Goal: Find contact information: Find contact information

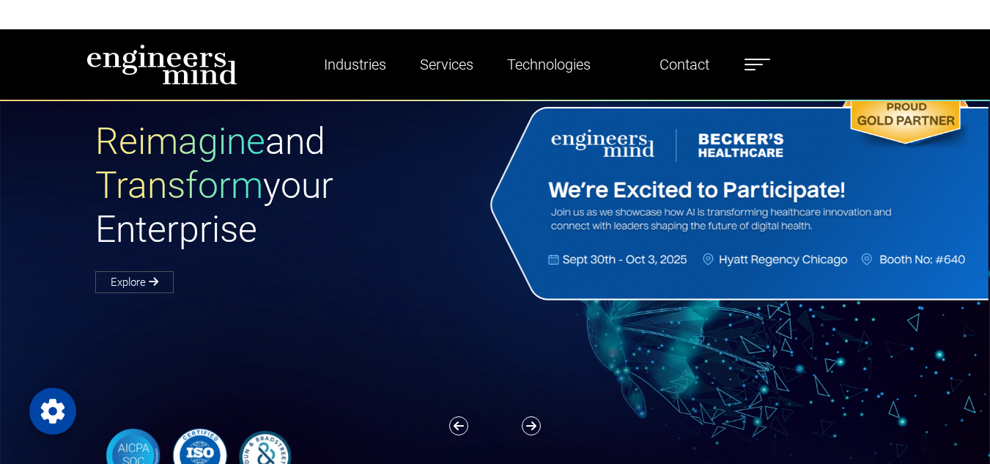
scroll to position [73, 0]
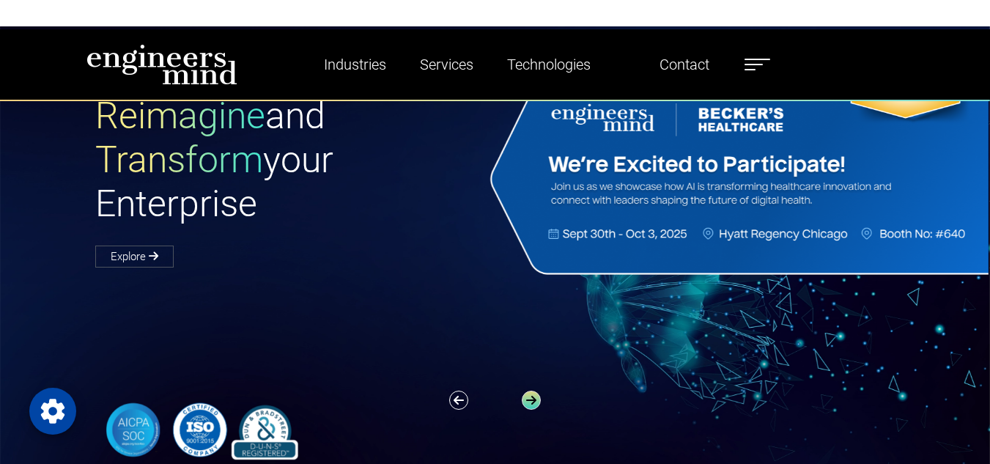
click at [532, 390] on icon "button" at bounding box center [531, 399] width 19 height 19
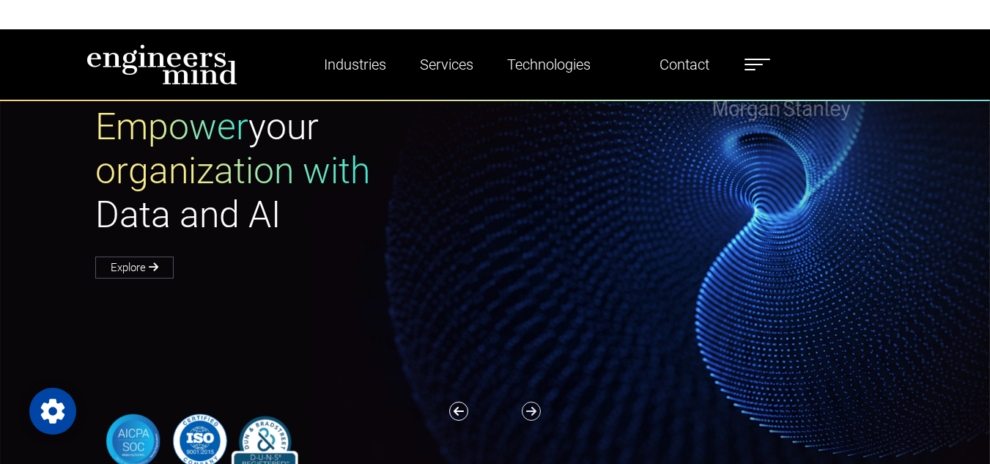
scroll to position [147, 0]
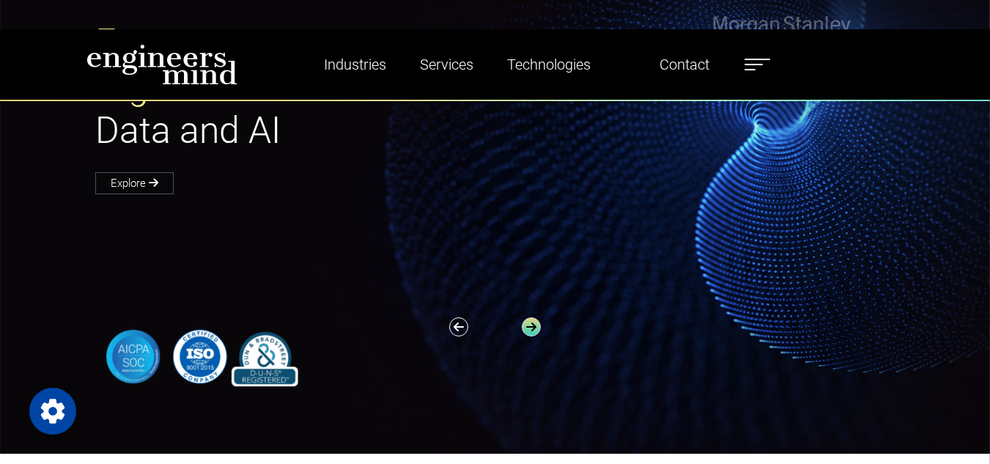
click at [530, 317] on icon "button" at bounding box center [531, 326] width 19 height 19
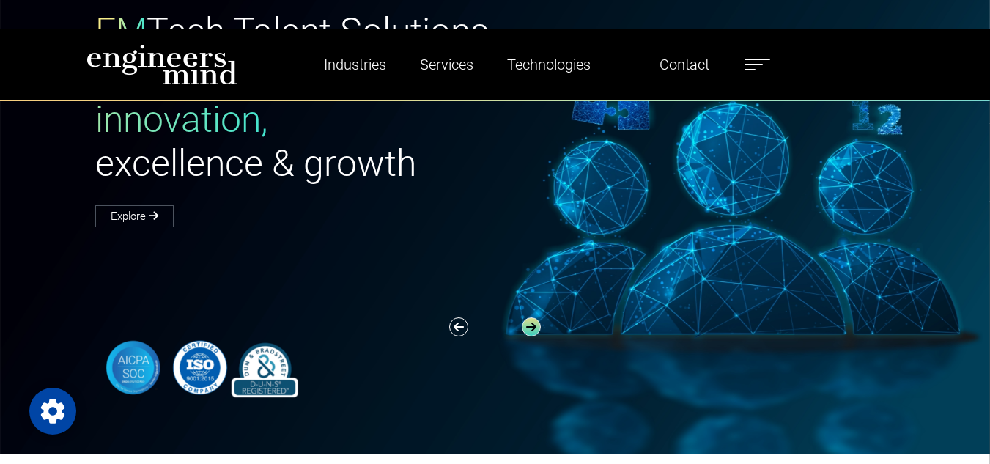
click at [530, 317] on icon "button" at bounding box center [531, 326] width 19 height 19
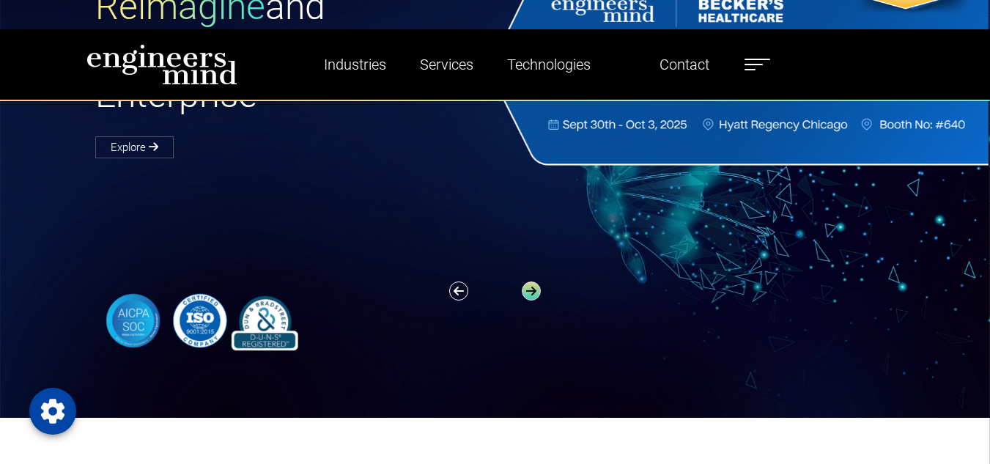
scroll to position [220, 0]
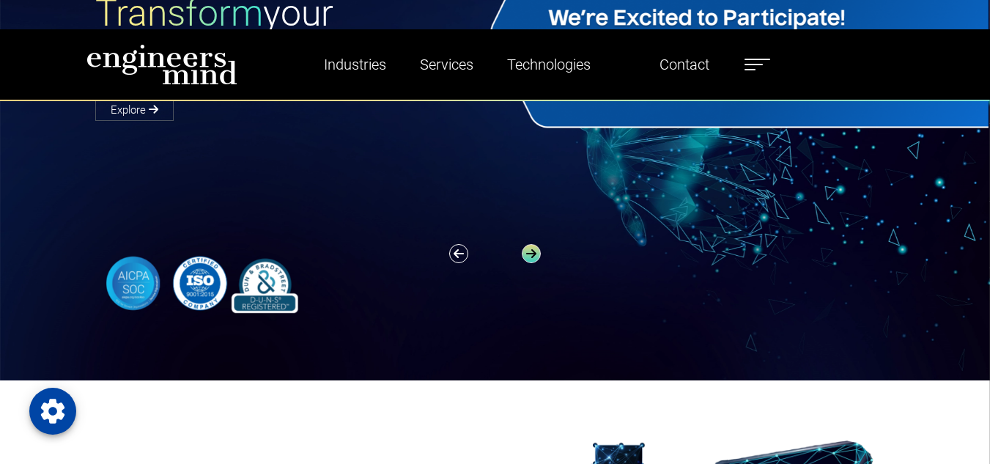
click at [534, 244] on icon "button" at bounding box center [531, 253] width 19 height 19
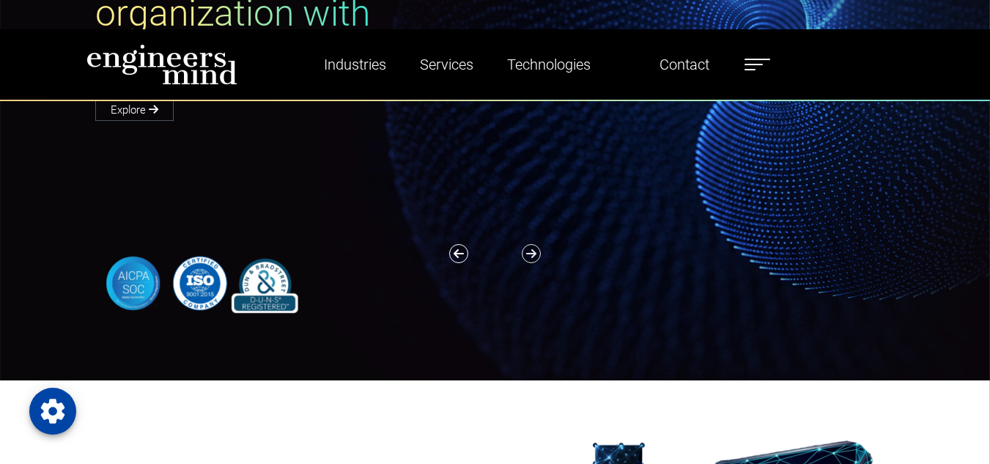
scroll to position [0, 0]
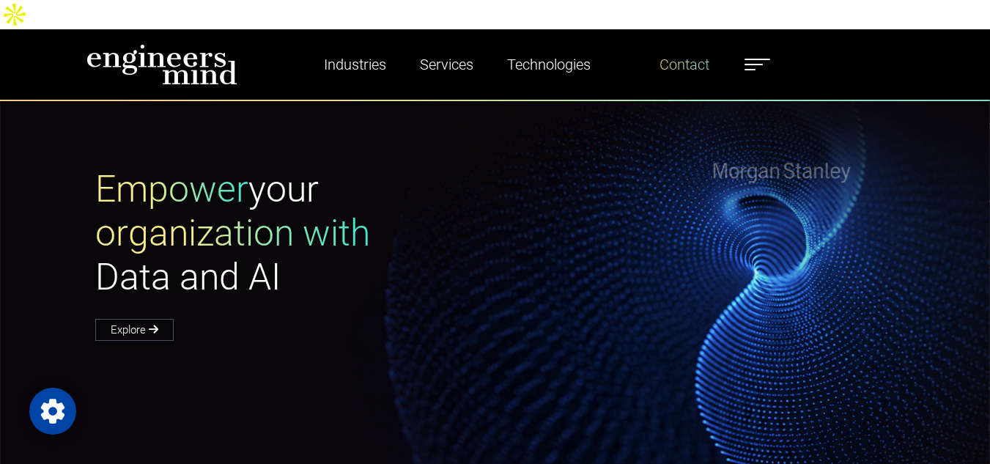
click at [670, 48] on link "Contact" at bounding box center [684, 65] width 62 height 34
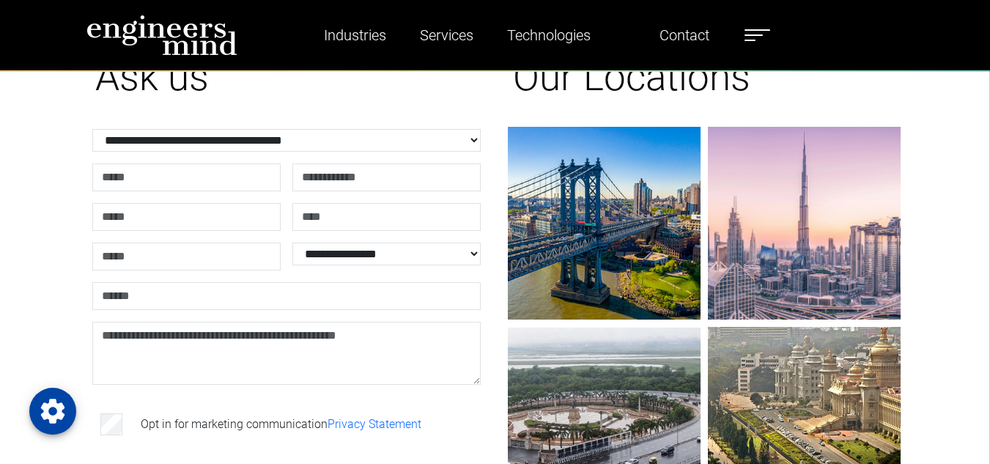
scroll to position [434, 0]
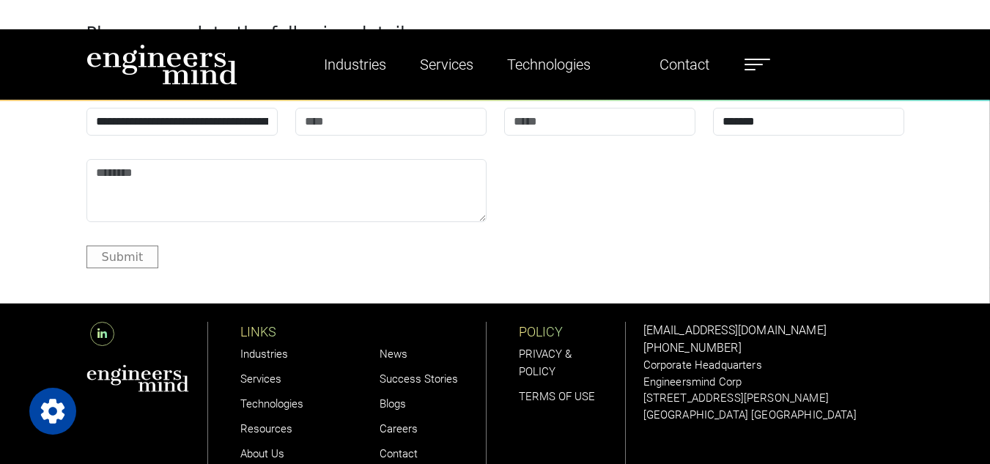
scroll to position [1759, 0]
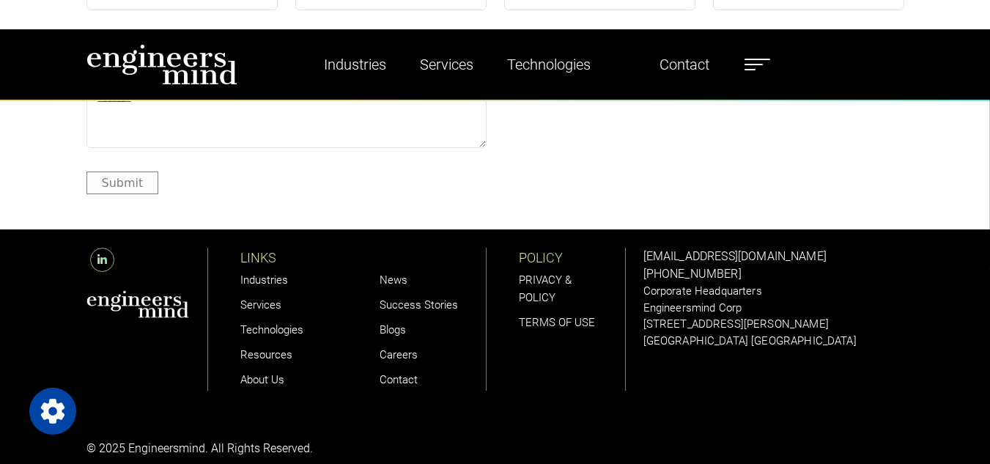
click at [107, 248] on icon at bounding box center [102, 260] width 24 height 24
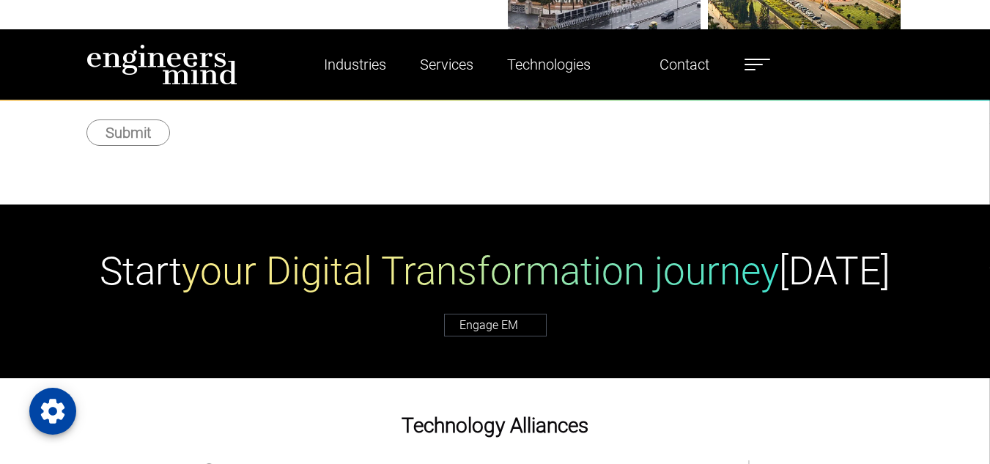
scroll to position [440, 0]
